Goal: Task Accomplishment & Management: Complete application form

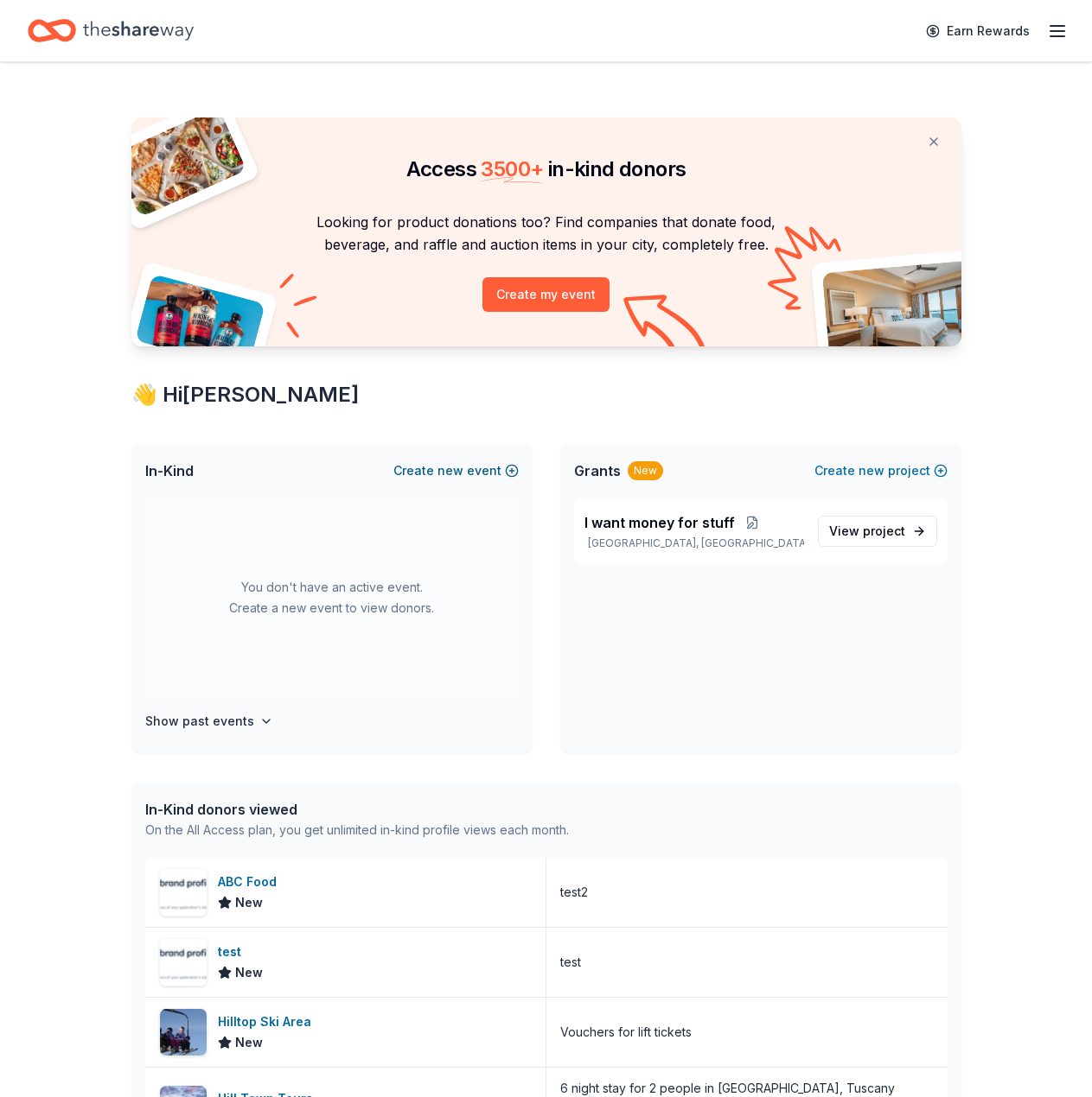
click at [496, 469] on button "Create new event" at bounding box center [456, 471] width 125 height 21
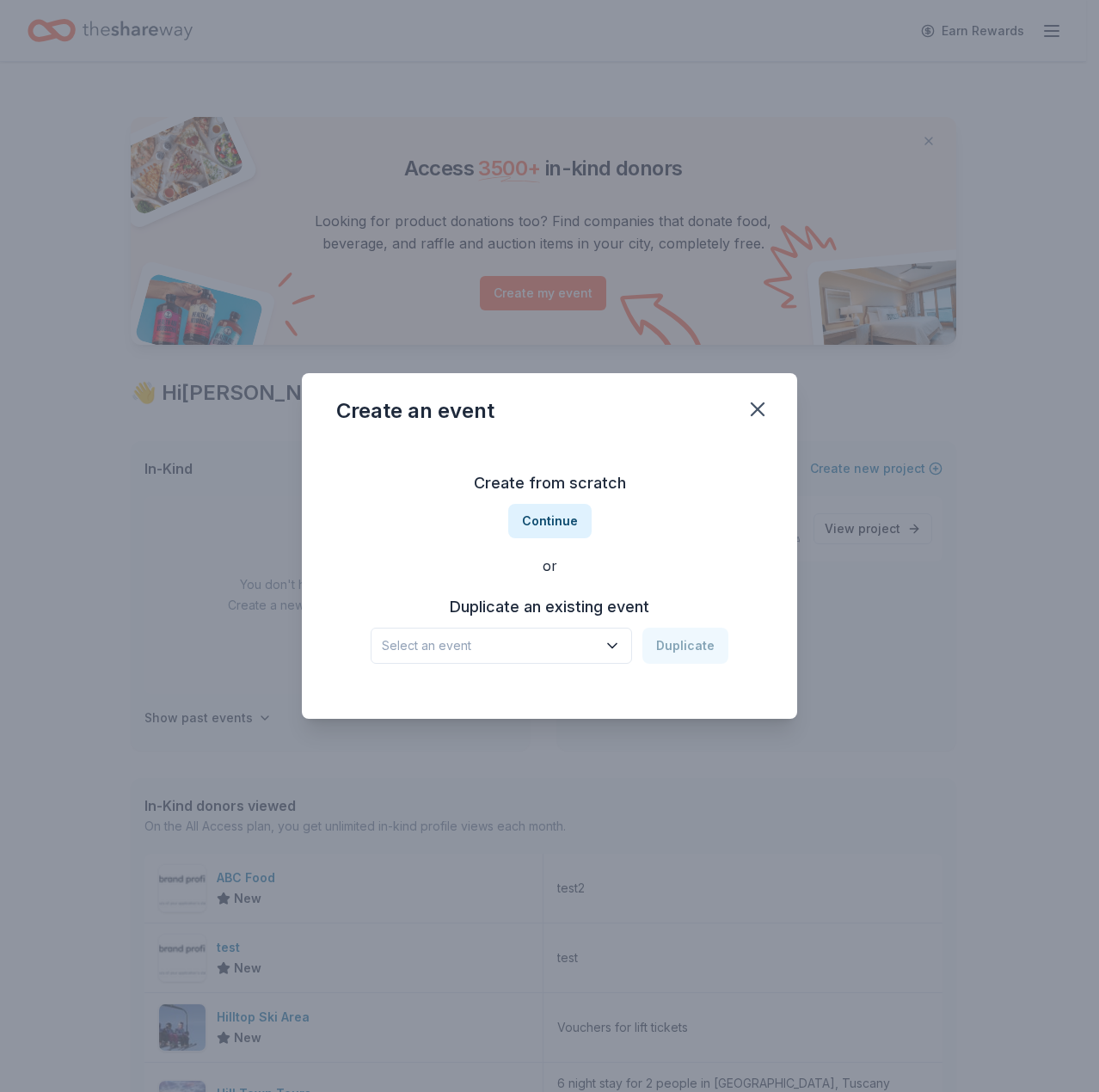
click at [607, 649] on icon "button" at bounding box center [612, 646] width 17 height 17
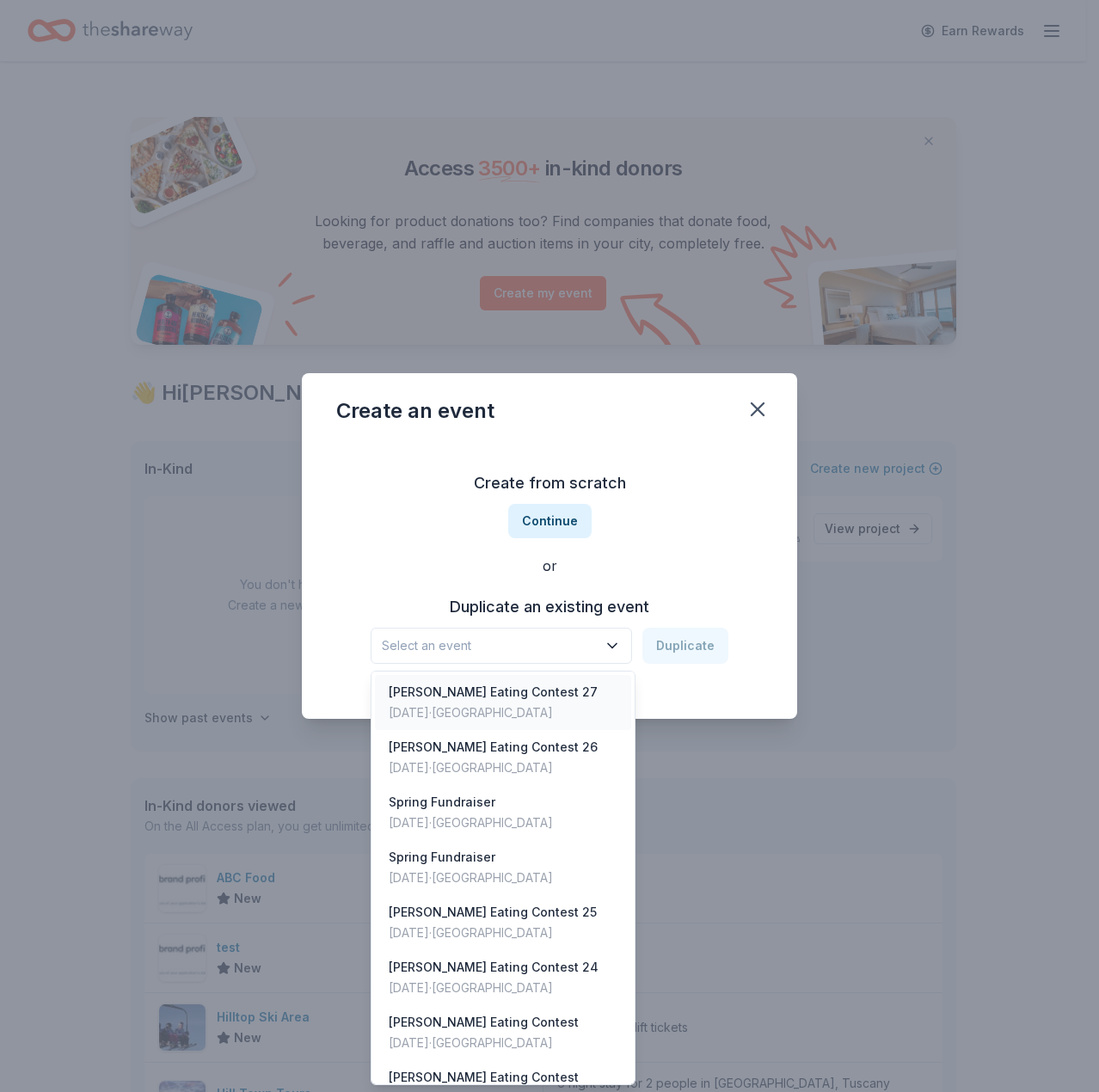
click at [590, 689] on div "[PERSON_NAME] Eating Contest 27 [DATE] · [GEOGRAPHIC_DATA]" at bounding box center [503, 703] width 256 height 55
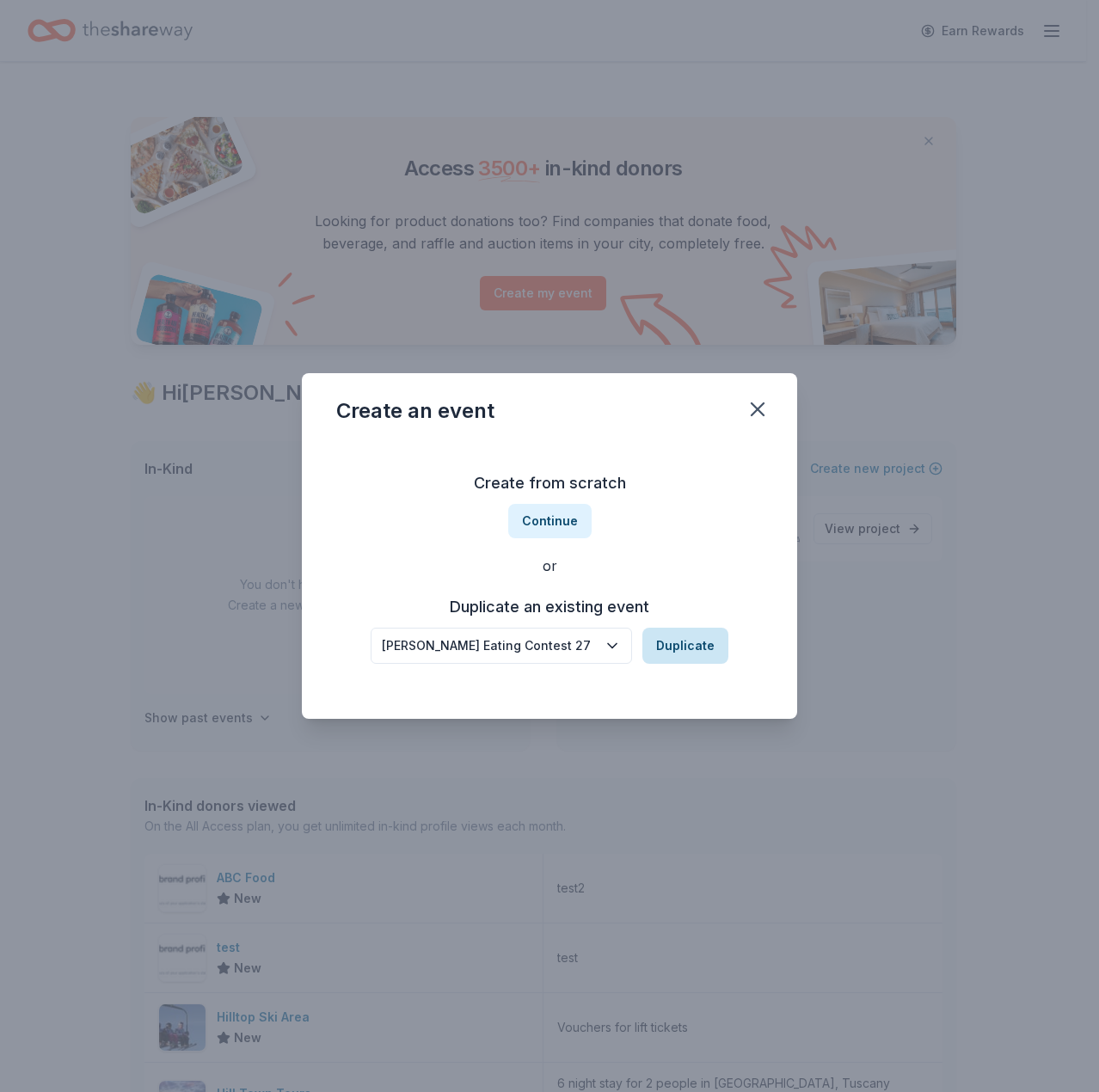
click at [691, 637] on button "Duplicate" at bounding box center [685, 646] width 86 height 36
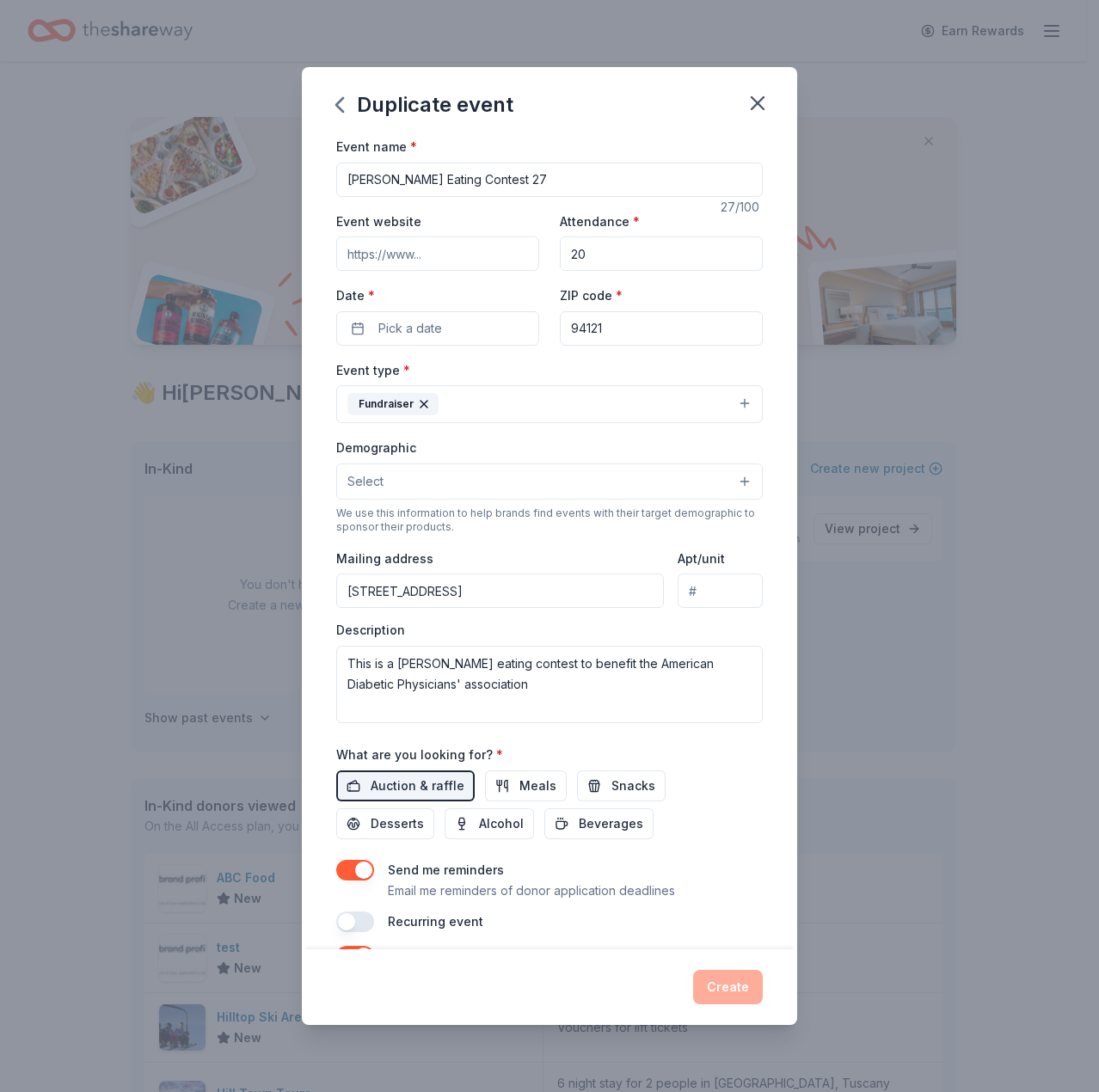
click at [574, 177] on input "[PERSON_NAME] Eating Contest 27" at bounding box center [549, 180] width 426 height 34
type input "[PERSON_NAME] Eating Contest 28"
click at [484, 316] on button "Pick a date" at bounding box center [437, 329] width 203 height 34
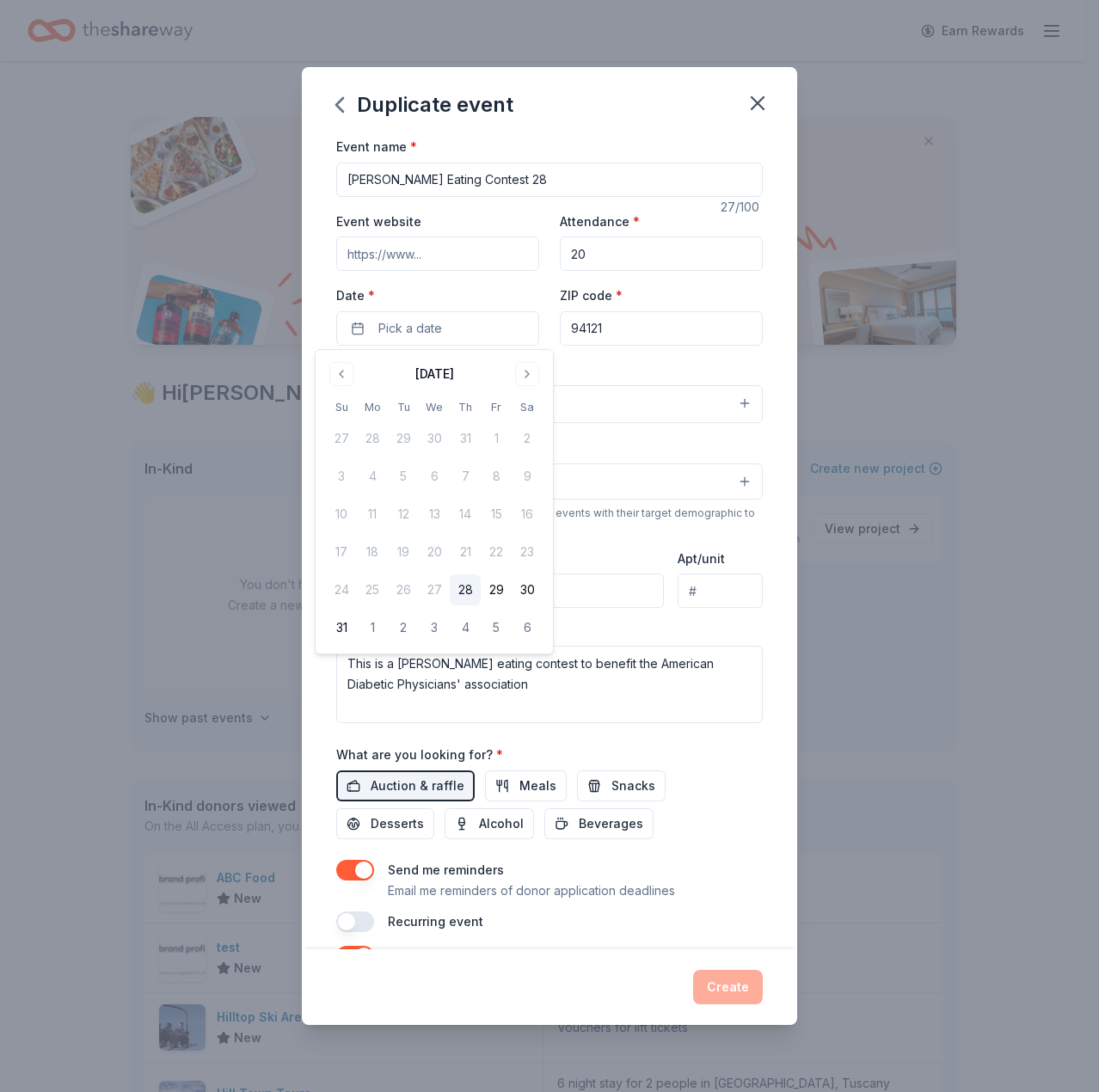
click at [476, 583] on button "28" at bounding box center [465, 590] width 31 height 31
click at [740, 999] on button "Create" at bounding box center [728, 987] width 70 height 34
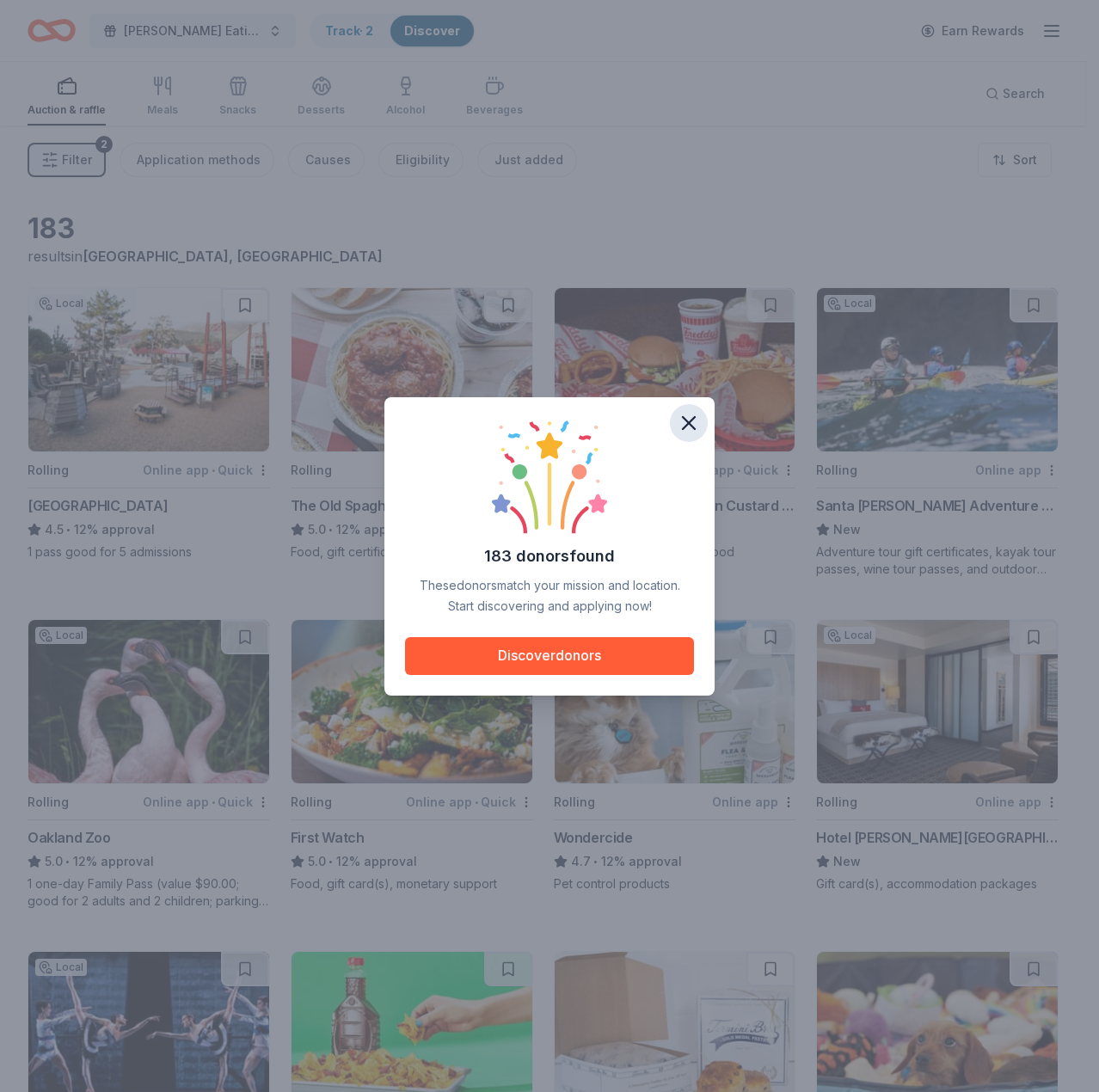
click at [686, 419] on icon "button" at bounding box center [688, 423] width 12 height 12
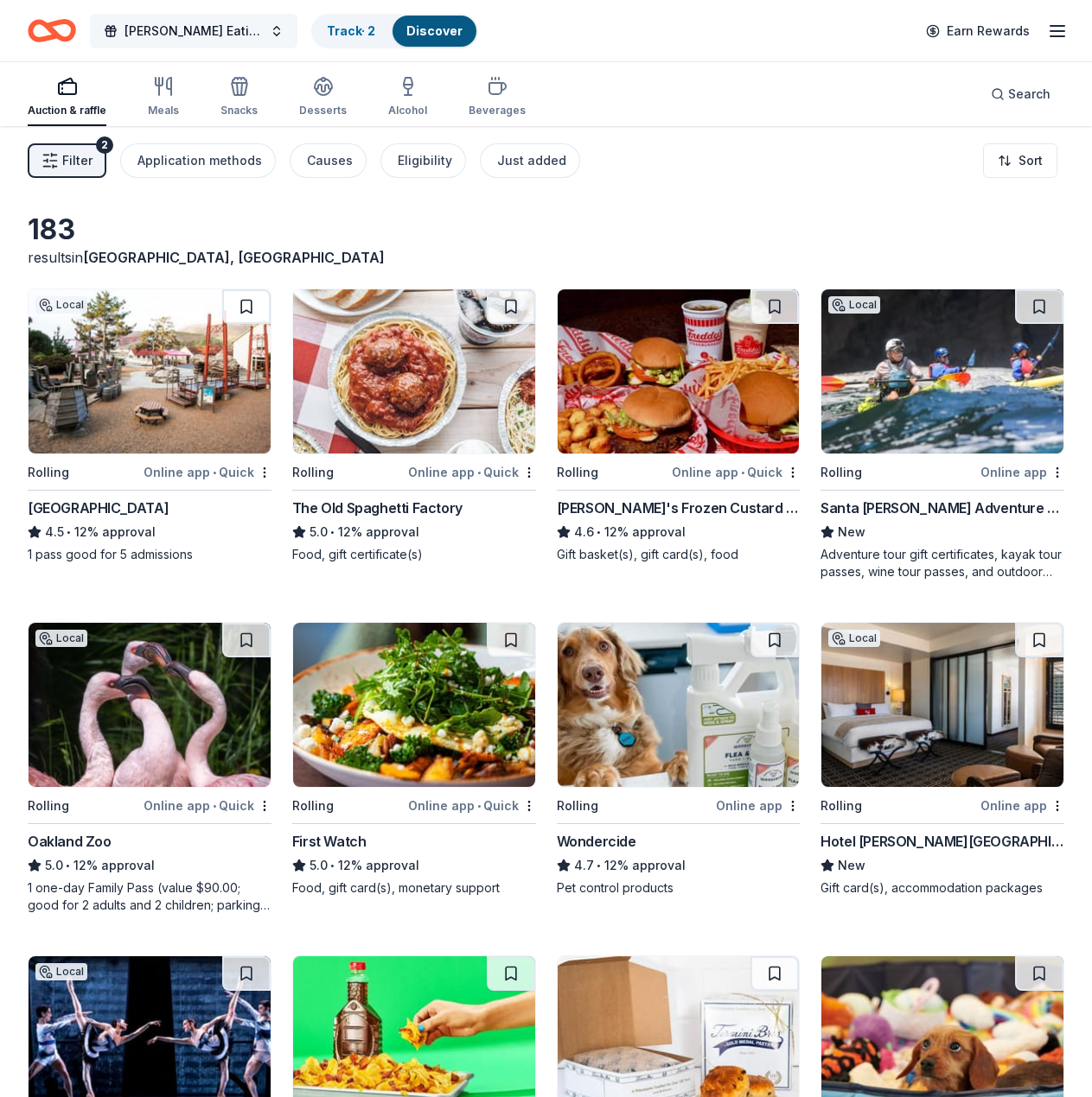
click at [268, 23] on button "[PERSON_NAME] Eating Contest 28" at bounding box center [193, 31] width 208 height 34
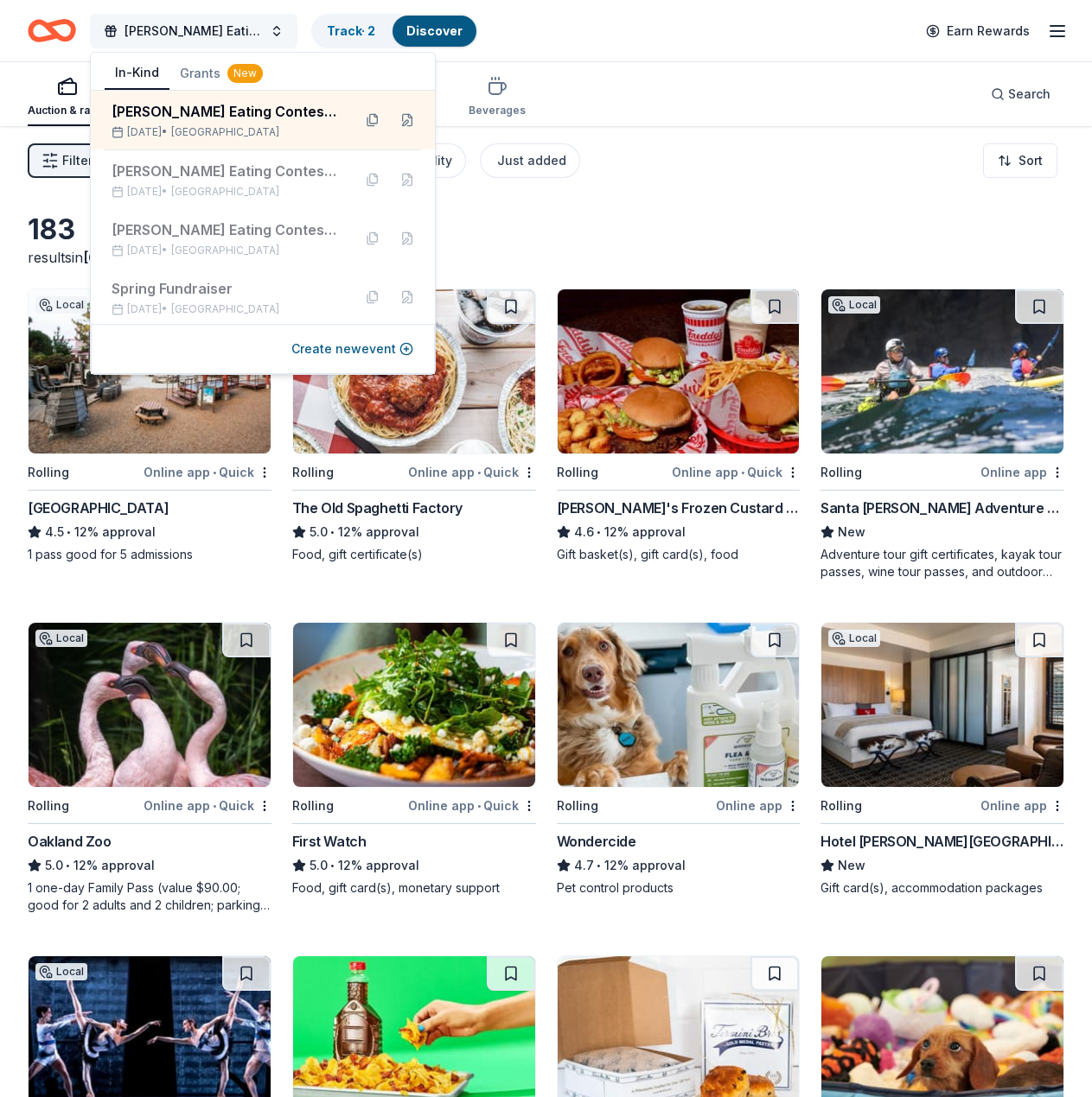
click at [268, 23] on button "[PERSON_NAME] Eating Contest 28" at bounding box center [193, 31] width 208 height 34
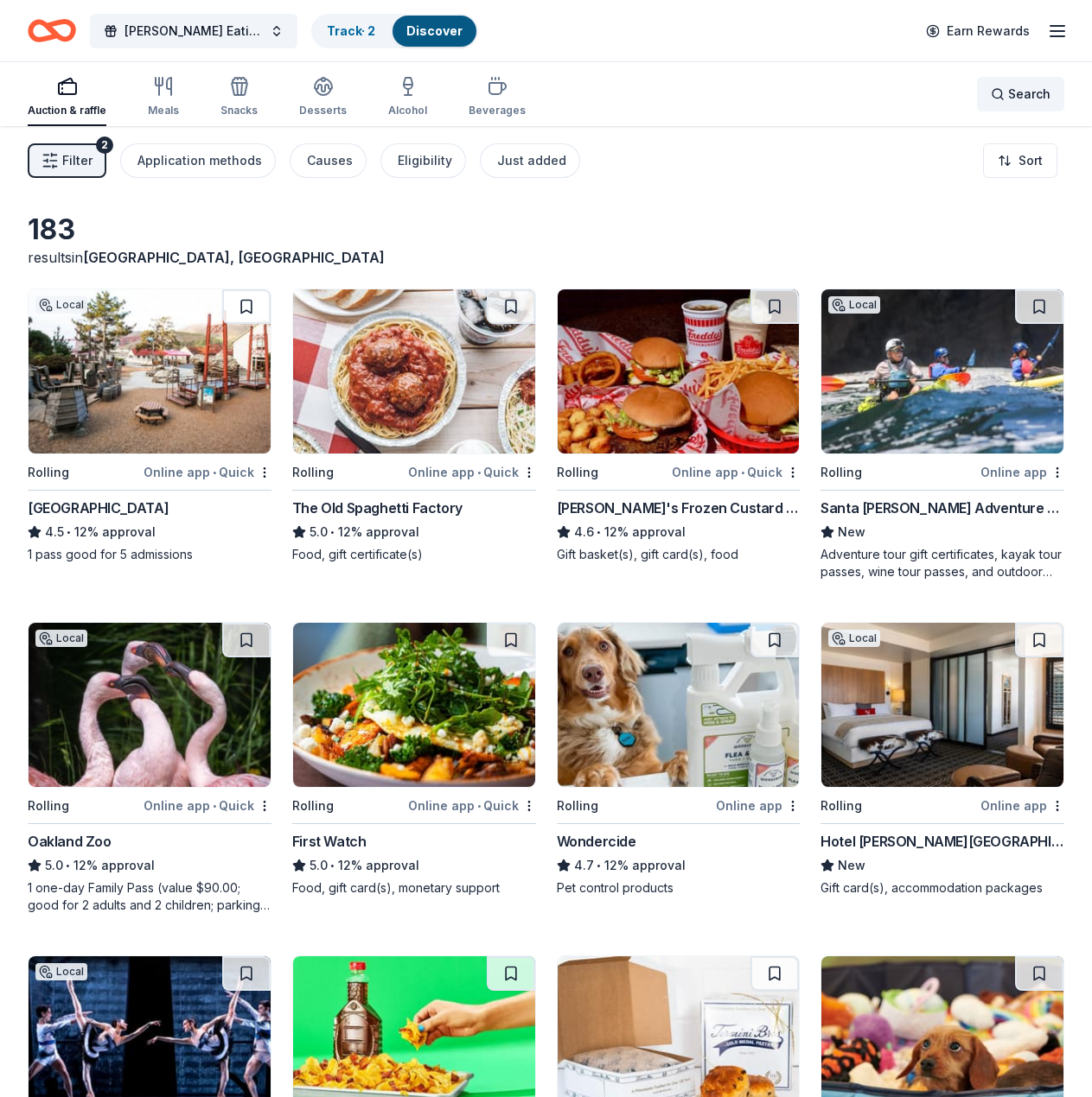
click at [1018, 95] on span "Search" at bounding box center [1028, 93] width 43 height 21
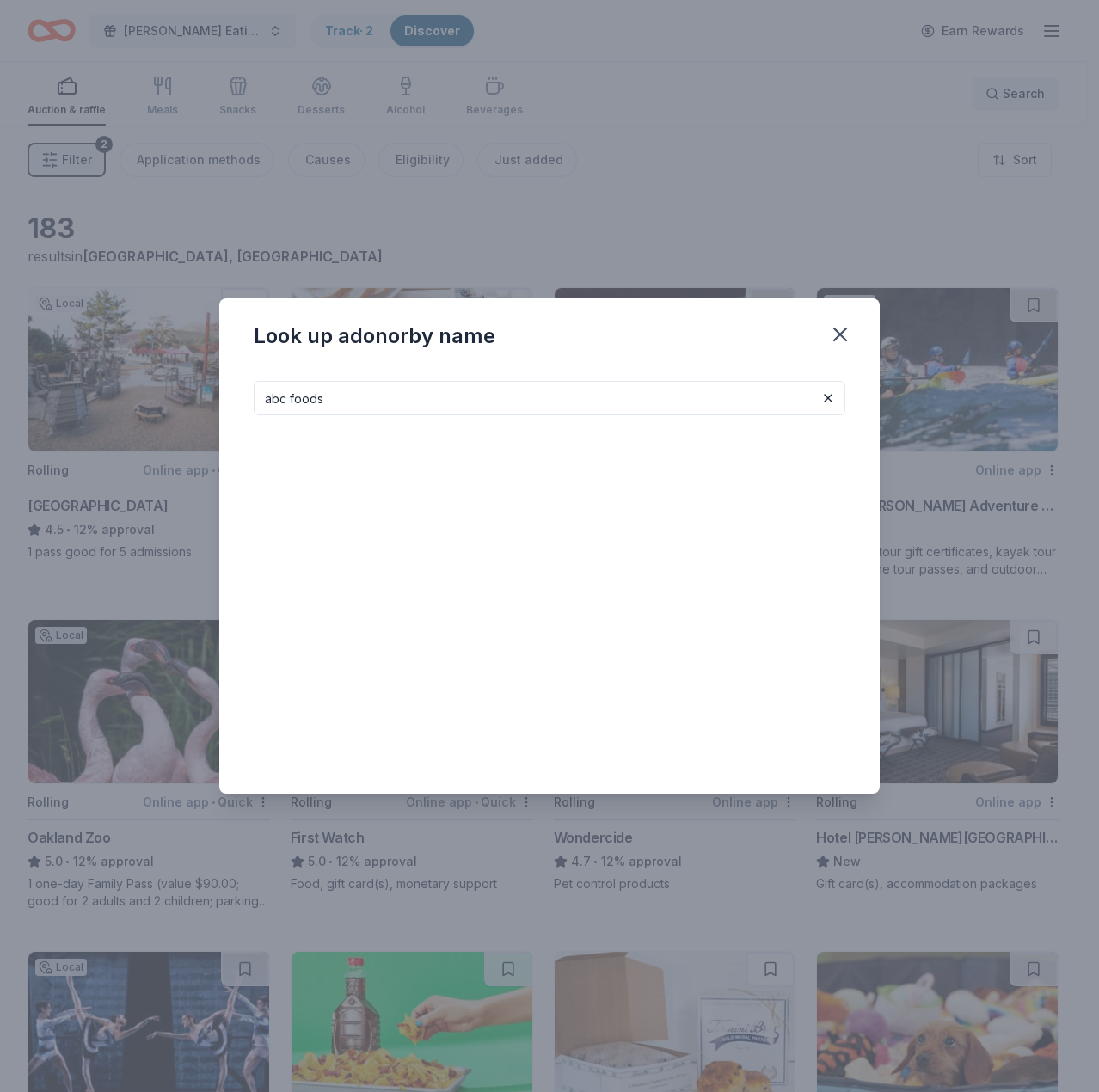
type input "abc foods"
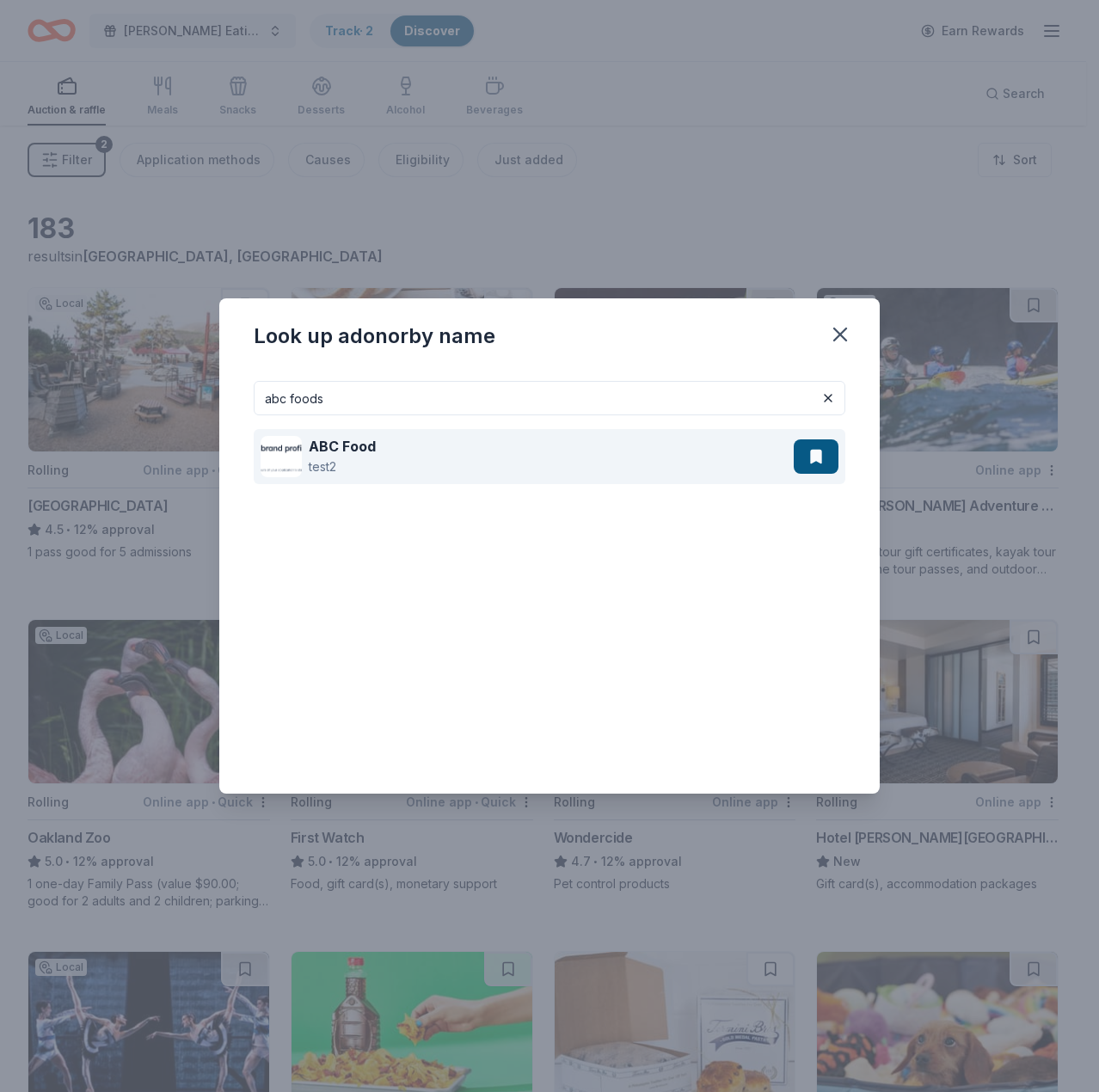
click at [695, 459] on div "ABC Food test2" at bounding box center [527, 456] width 533 height 55
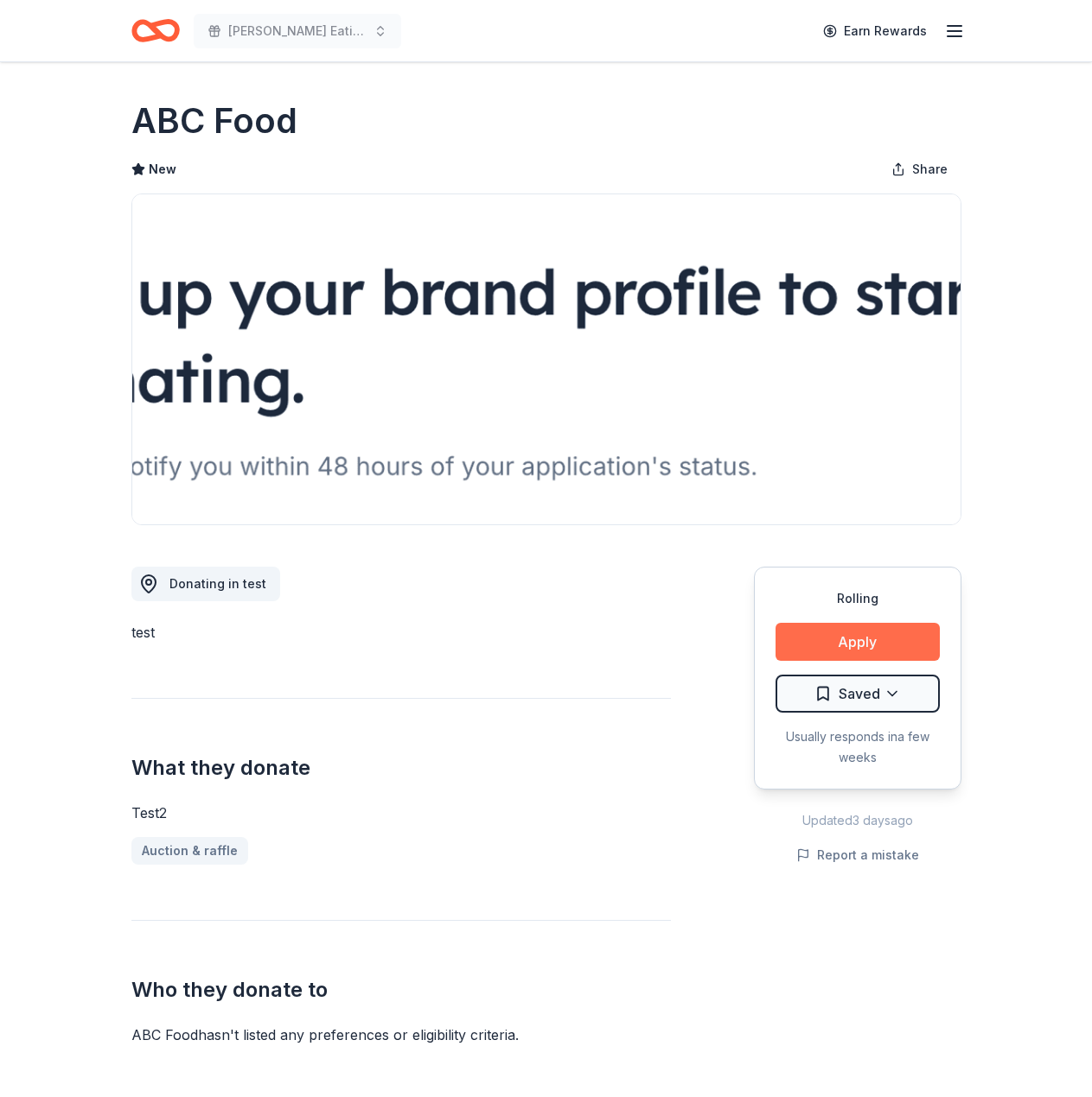
click at [810, 631] on button "Apply" at bounding box center [857, 642] width 164 height 38
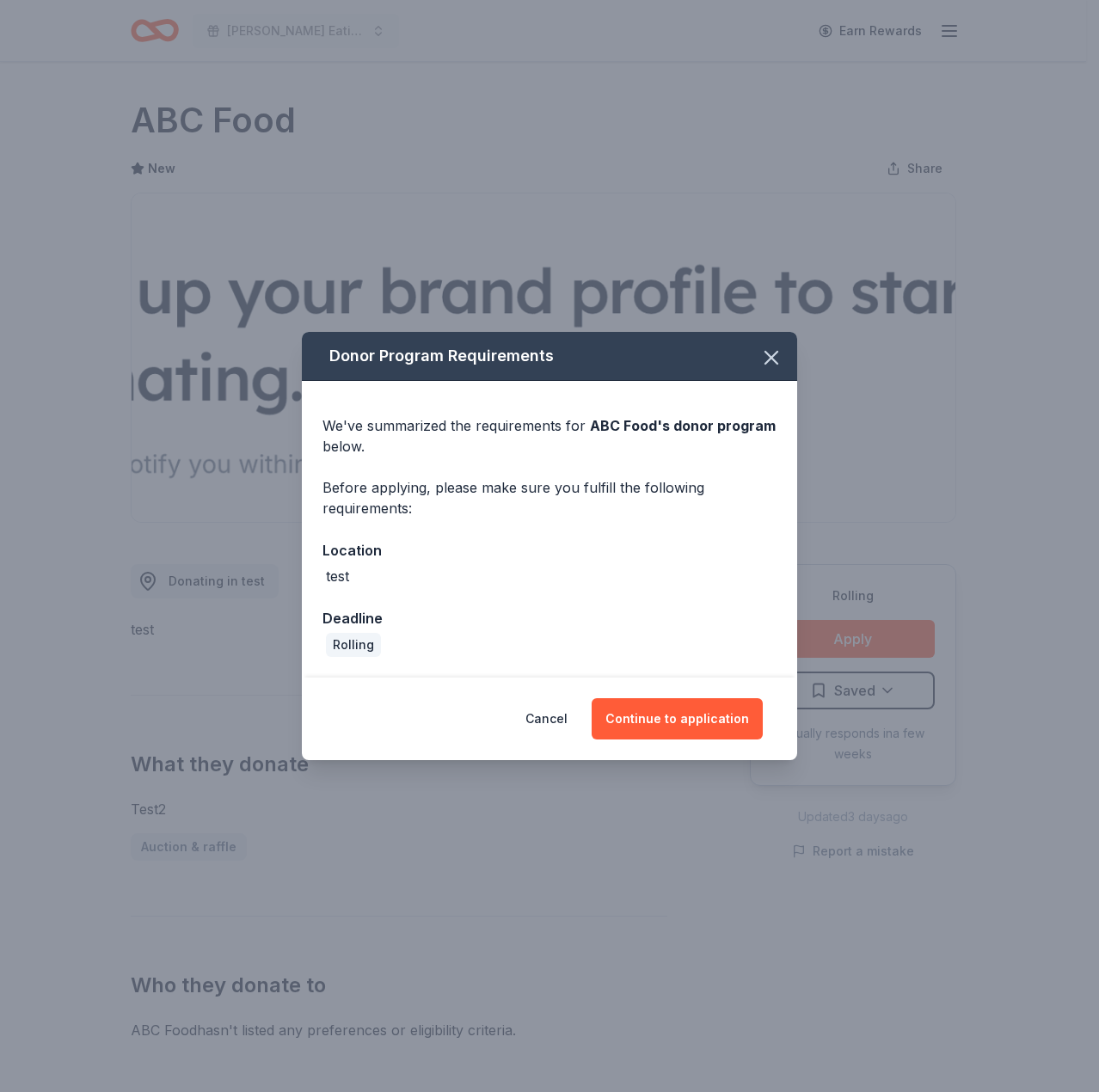
click at [706, 748] on div "Cancel Continue to application" at bounding box center [549, 718] width 496 height 82
click at [713, 722] on button "Continue to application" at bounding box center [677, 719] width 172 height 42
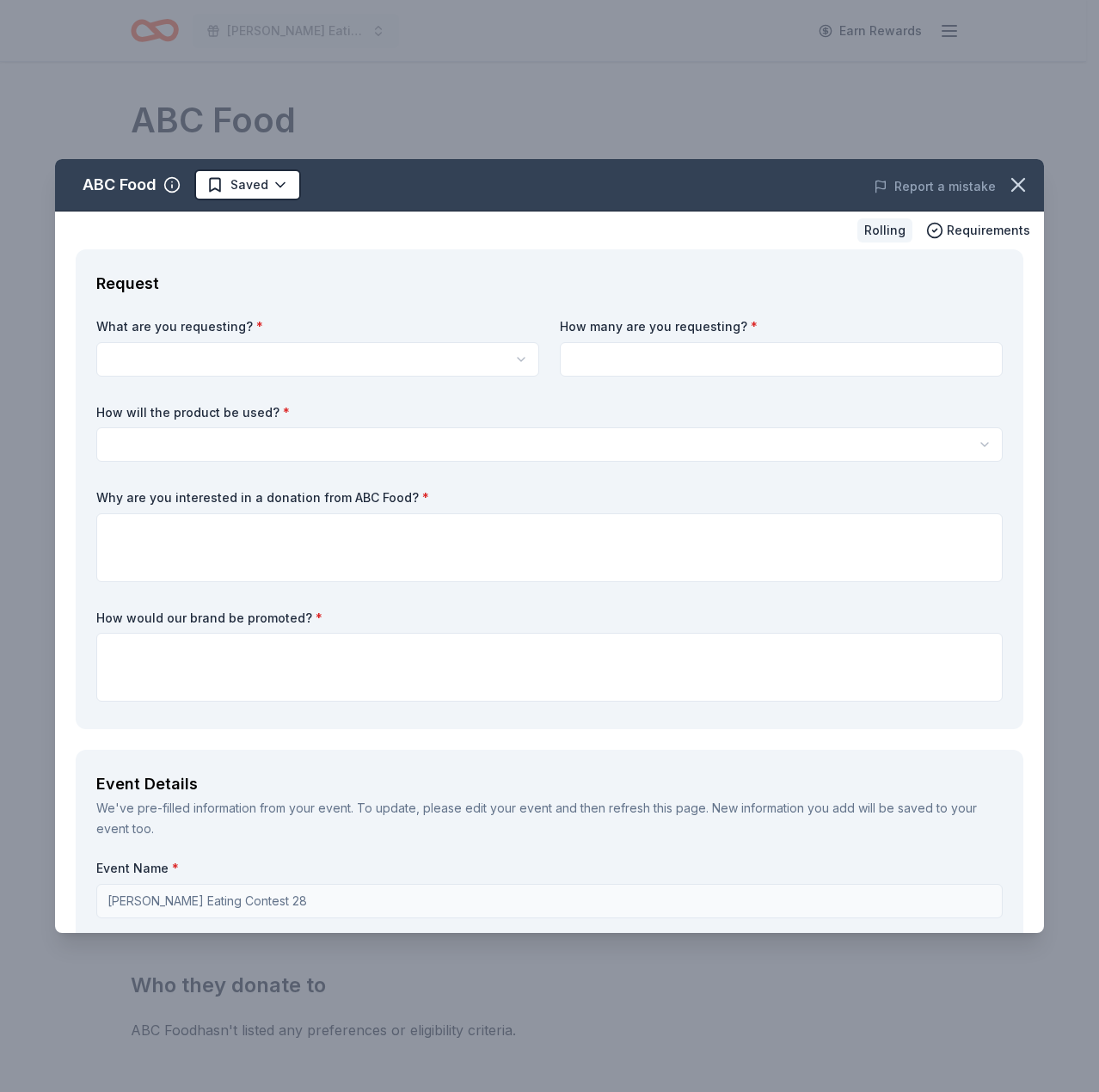
click at [377, 361] on html "Ding Dong Eating Contest 28 Earn Rewards Rolling Share ABC Food New Share Donat…" at bounding box center [549, 546] width 1099 height 1092
select select "test2"
click at [674, 342] on input at bounding box center [781, 359] width 442 height 34
type input "2"
click at [623, 434] on html "Ding Dong Eating Contest 28 Earn Rewards Rolling Share ABC Food New Share Donat…" at bounding box center [549, 546] width 1099 height 1092
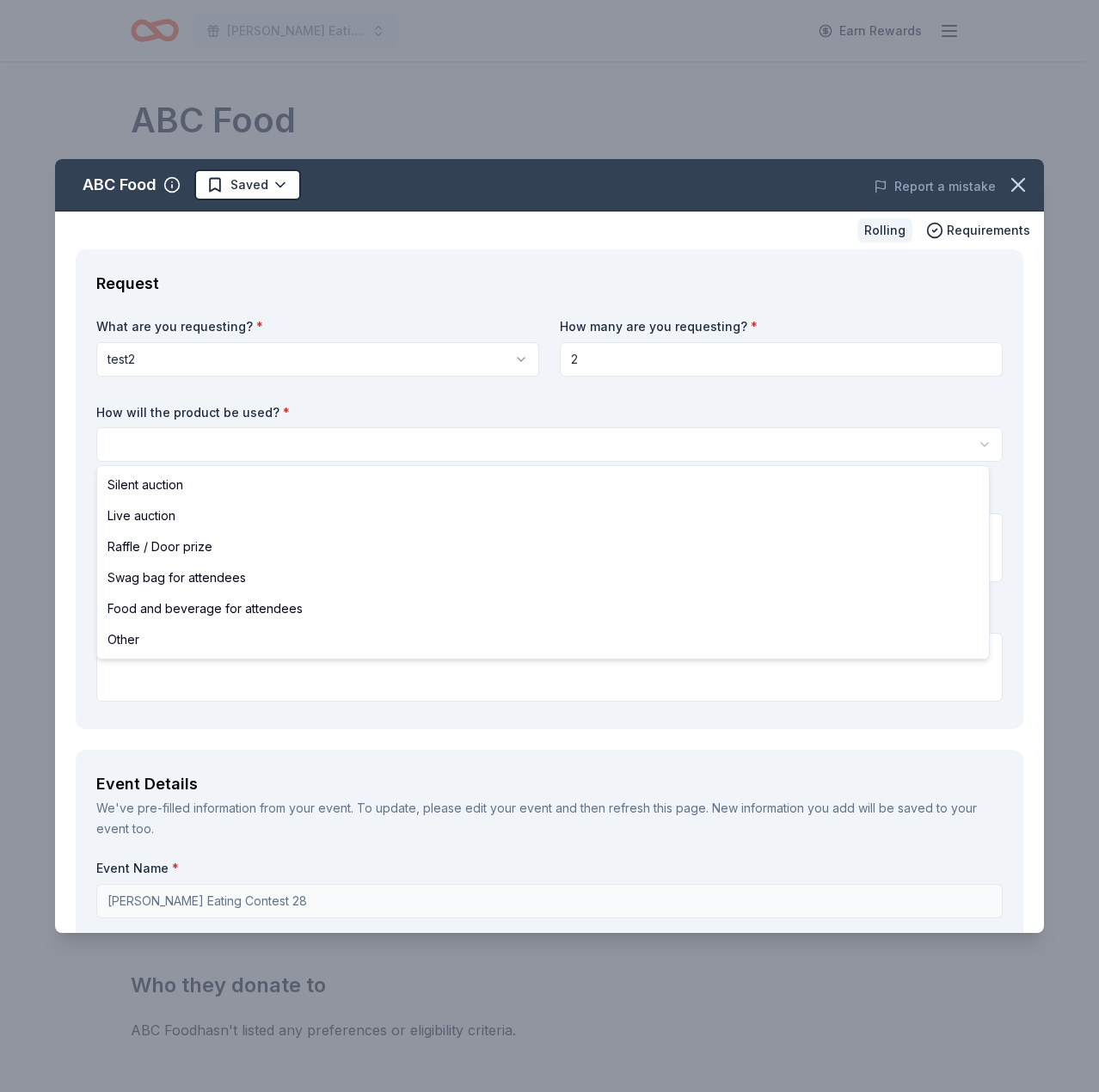
select select "liveAuction"
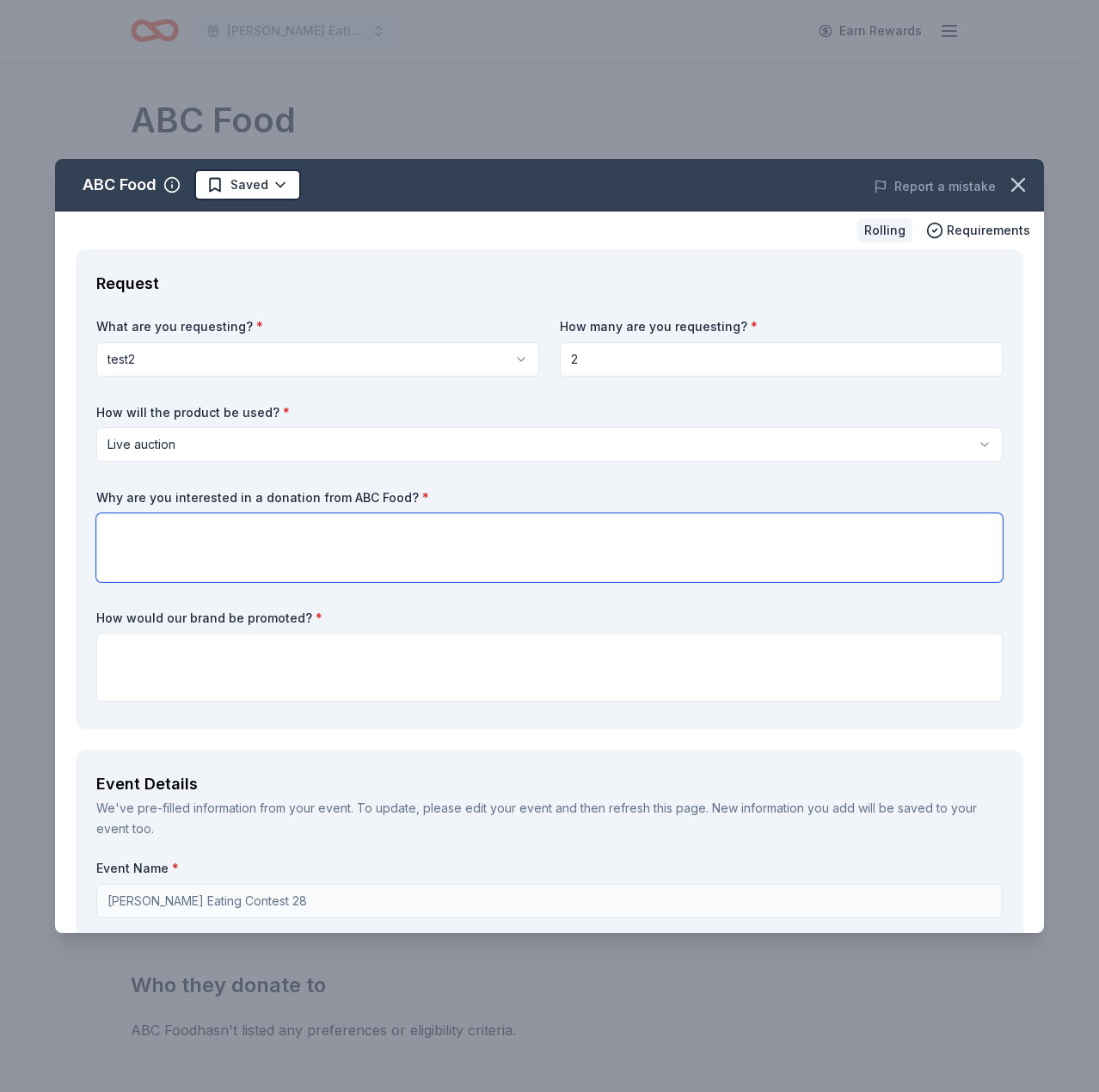
click at [541, 534] on textarea at bounding box center [550, 548] width 907 height 69
type textarea "becase"
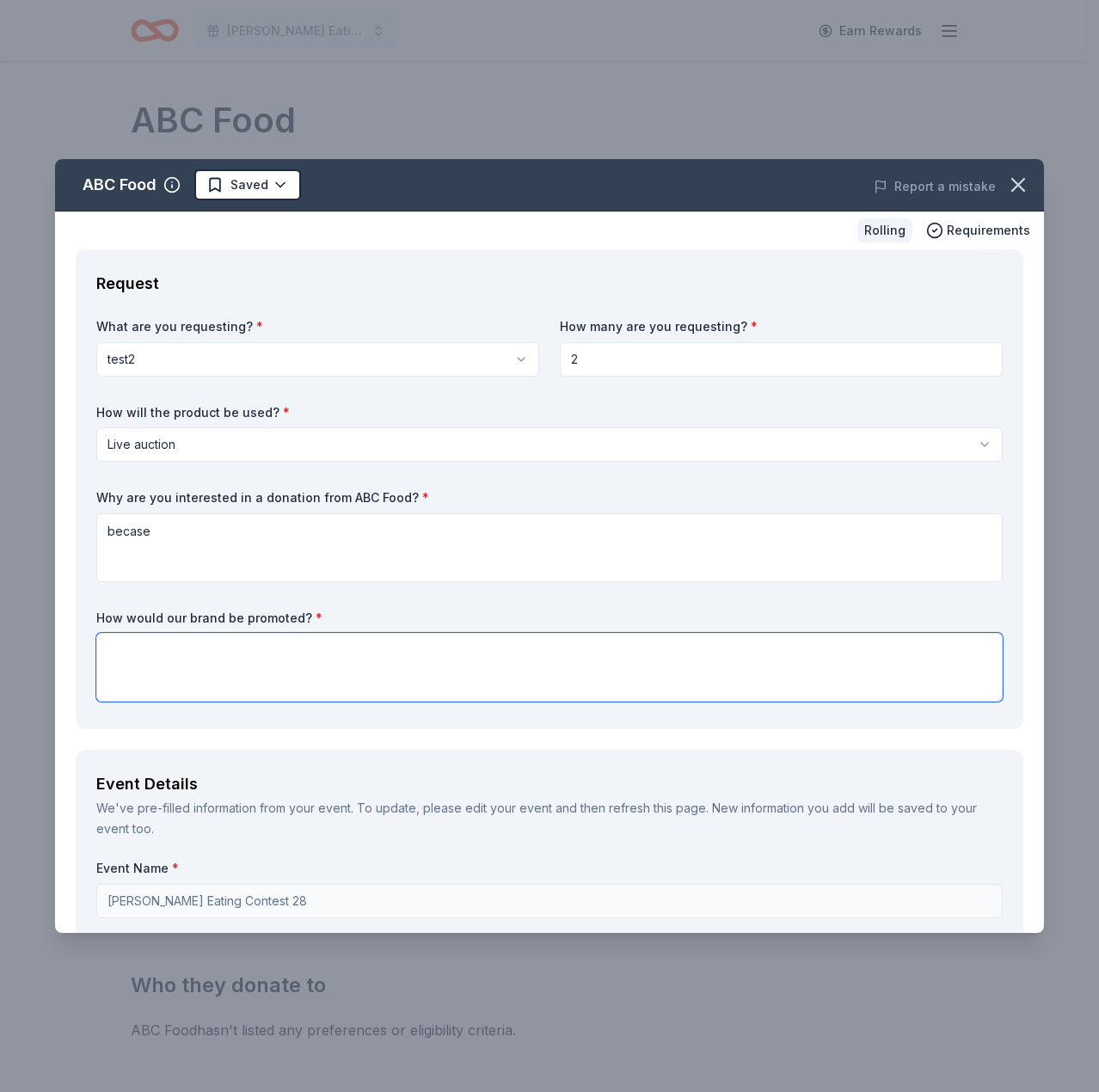
click at [517, 652] on textarea at bounding box center [550, 667] width 907 height 69
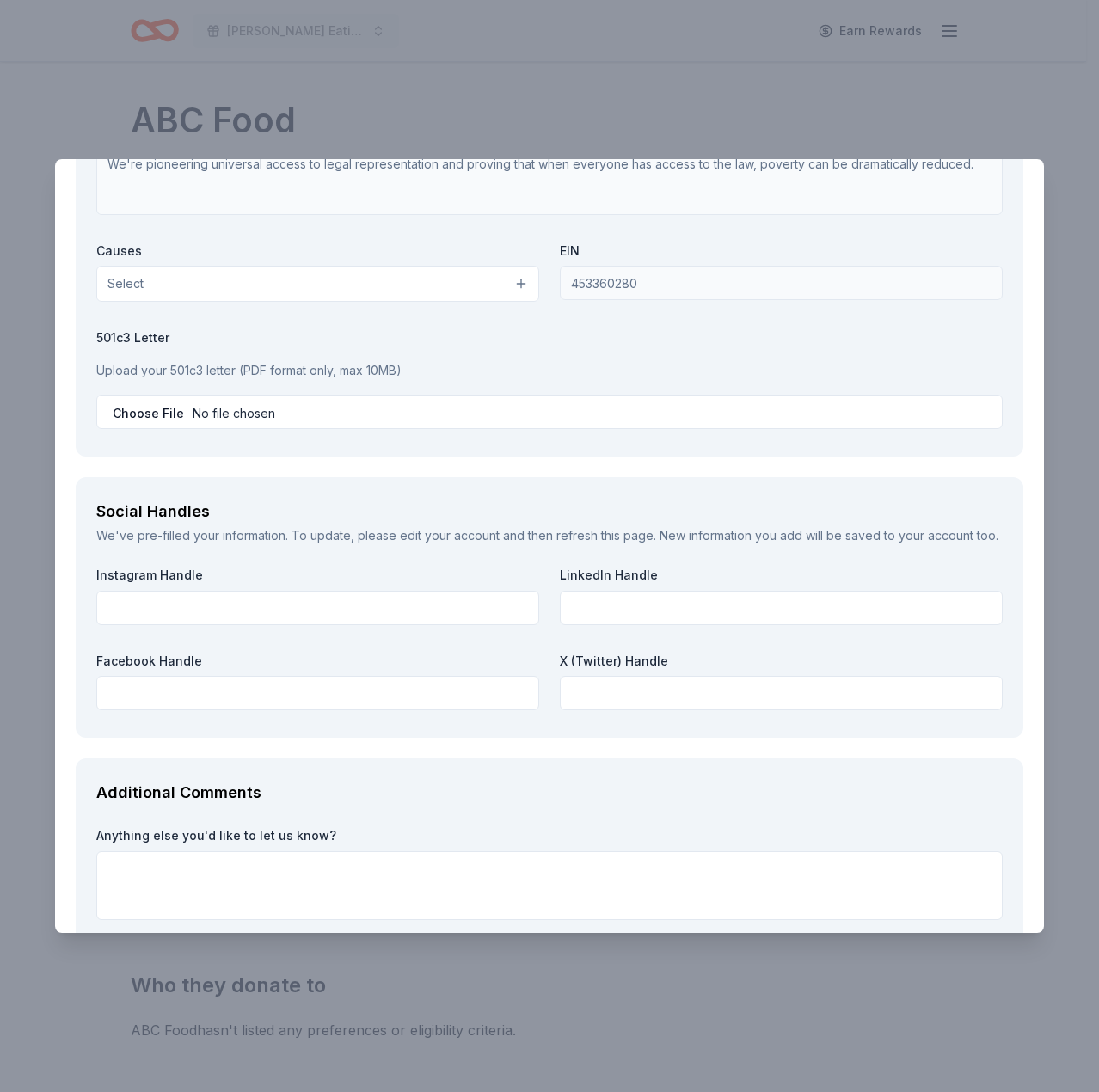
scroll to position [1848, 0]
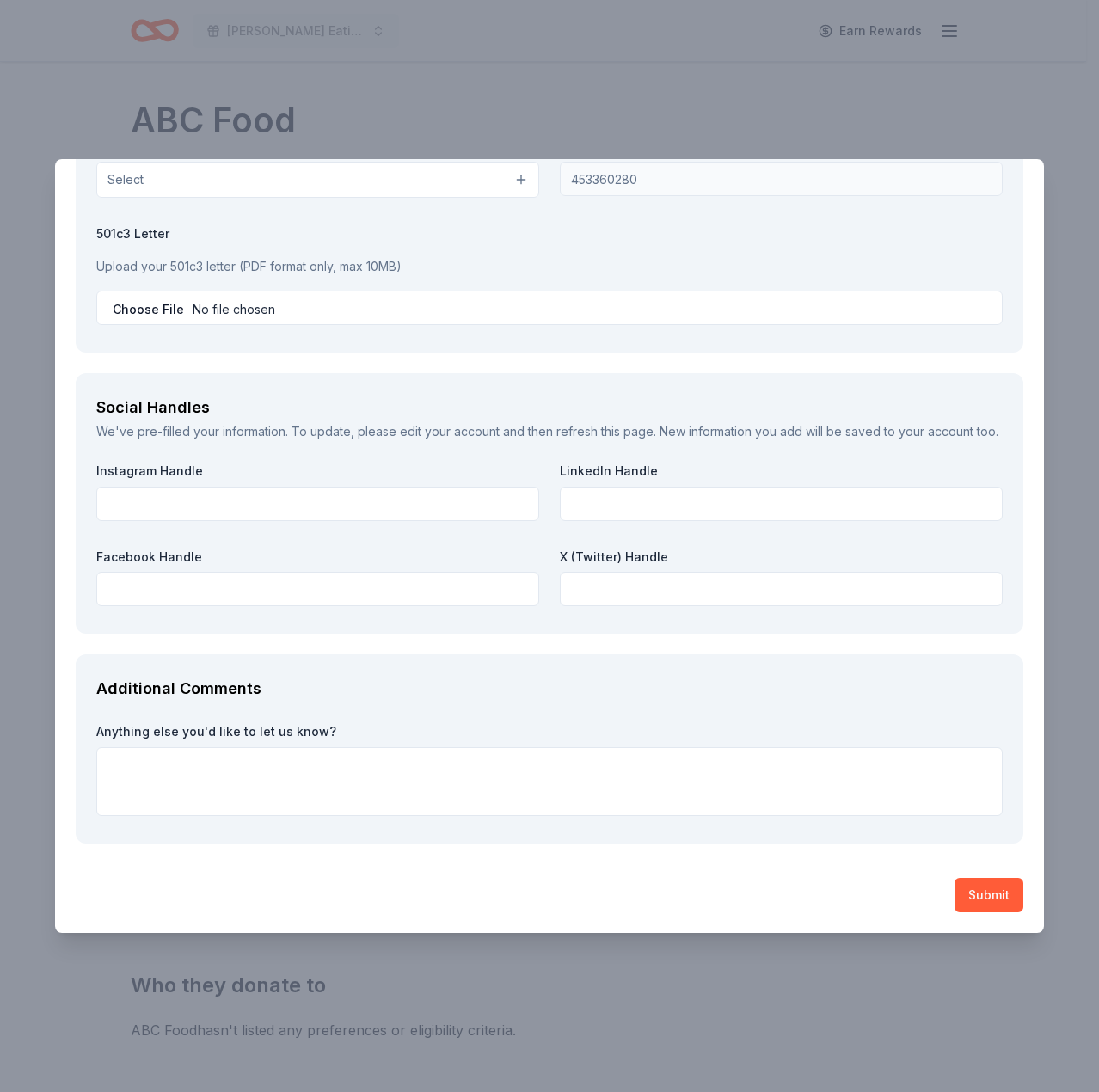
type textarea "becase"
click at [960, 893] on button "Submit" at bounding box center [989, 895] width 69 height 34
